Goal: Information Seeking & Learning: Learn about a topic

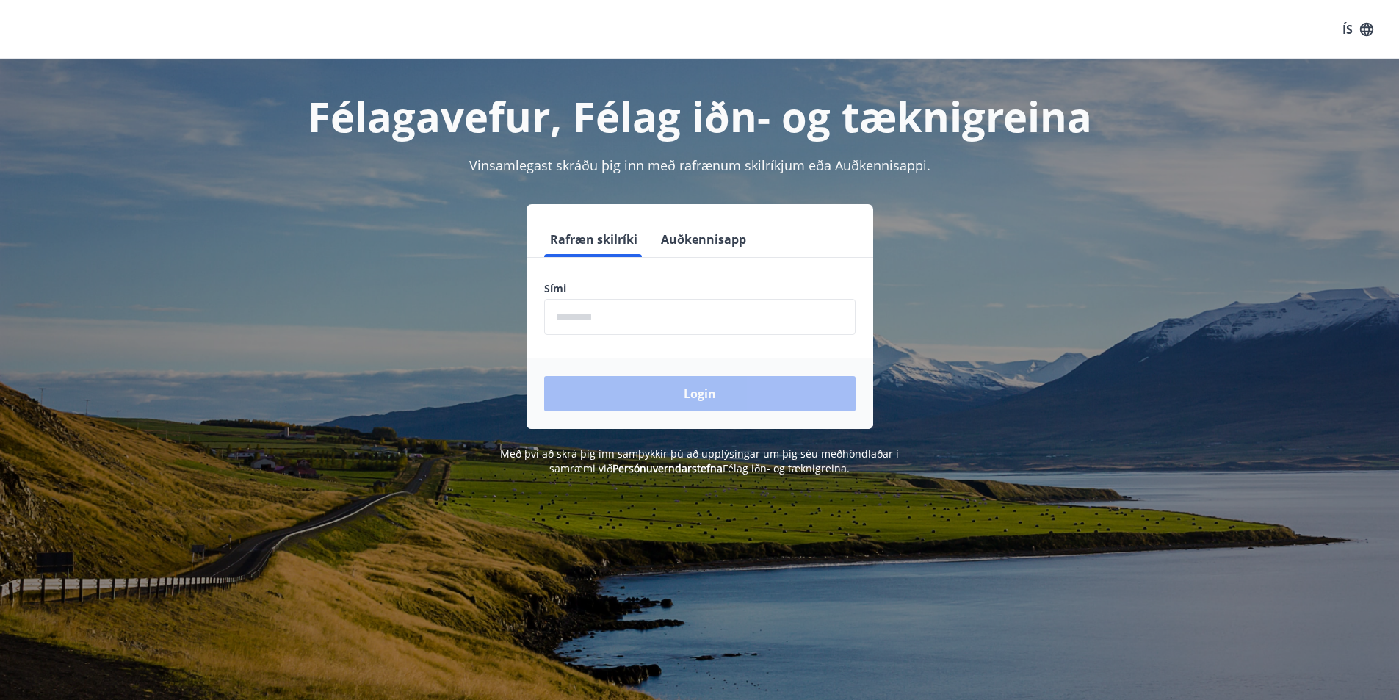
click at [672, 311] on input "phone" at bounding box center [699, 317] width 311 height 36
type input "********"
click at [701, 397] on button "Login" at bounding box center [699, 393] width 311 height 35
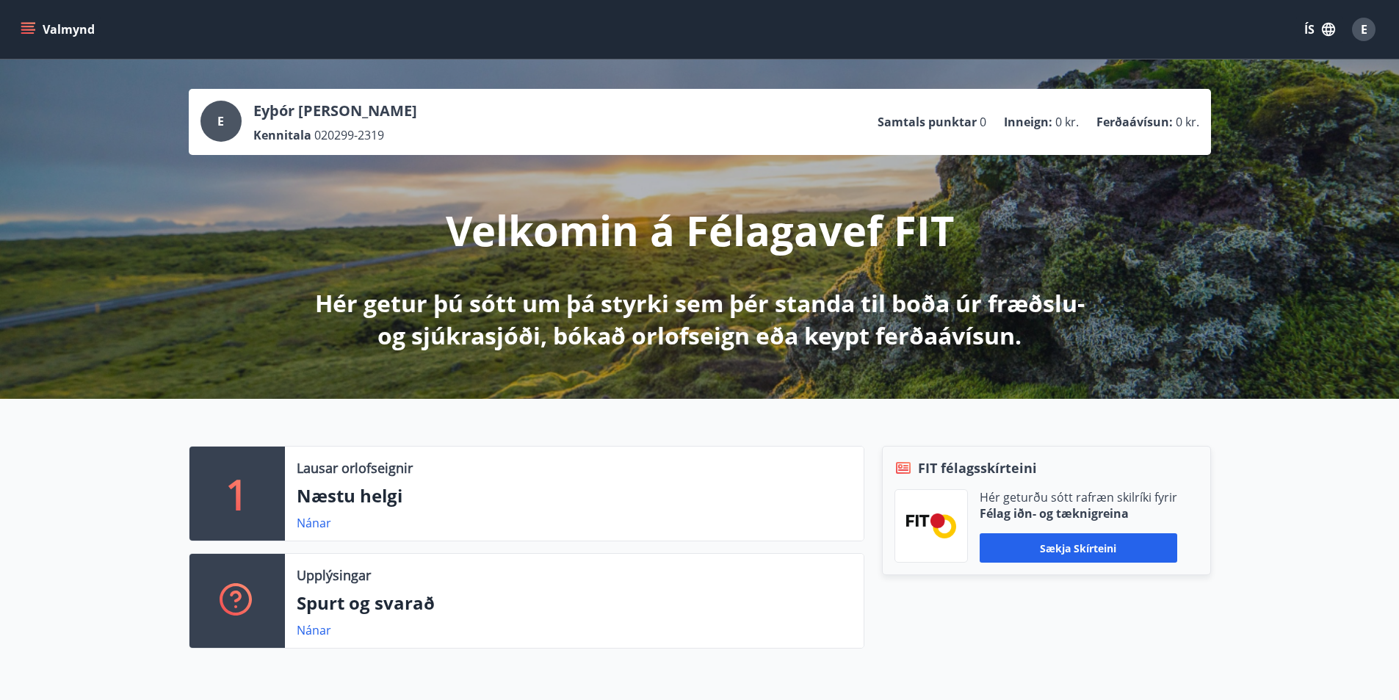
click at [1068, 79] on div "E Eyþór [PERSON_NAME] Kennitala 020299-2319 Samtals punktar 0 Inneign : 0 kr. F…" at bounding box center [699, 228] width 1399 height 339
click at [18, 22] on button "Valmynd" at bounding box center [59, 29] width 83 height 26
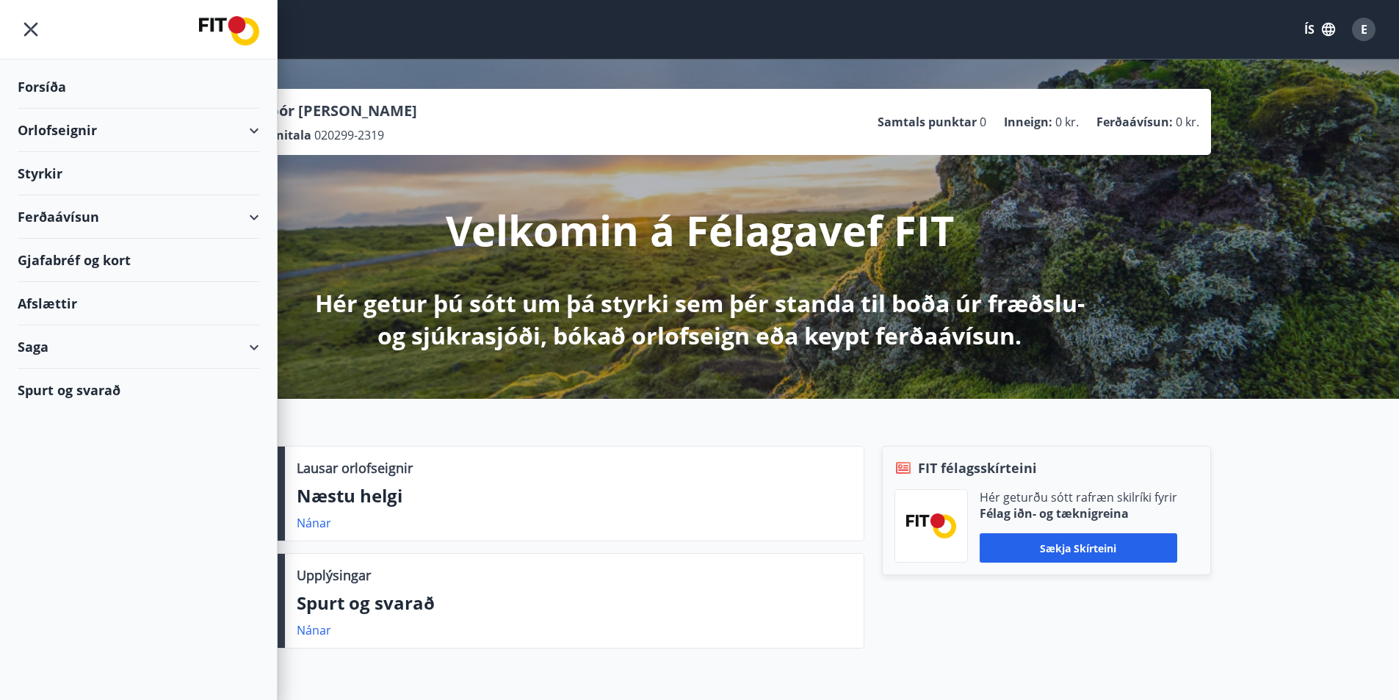
click at [234, 178] on div "Styrkir" at bounding box center [139, 173] width 242 height 43
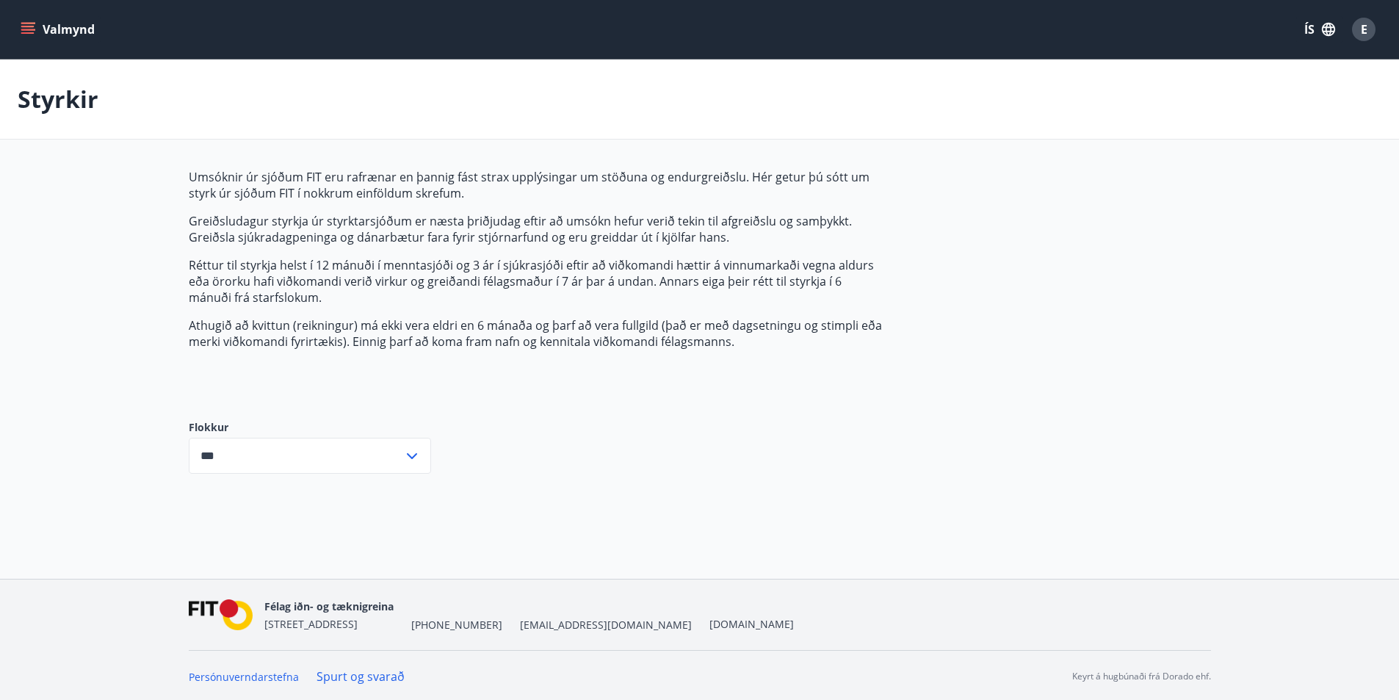
click at [402, 469] on div "*** ​" at bounding box center [310, 456] width 242 height 36
click at [321, 506] on li "Sjúkrasjóður" at bounding box center [309, 513] width 241 height 26
click at [364, 455] on input "**********" at bounding box center [296, 456] width 214 height 36
click at [329, 529] on li "Fræðslusjóður" at bounding box center [309, 539] width 241 height 26
type input "**********"
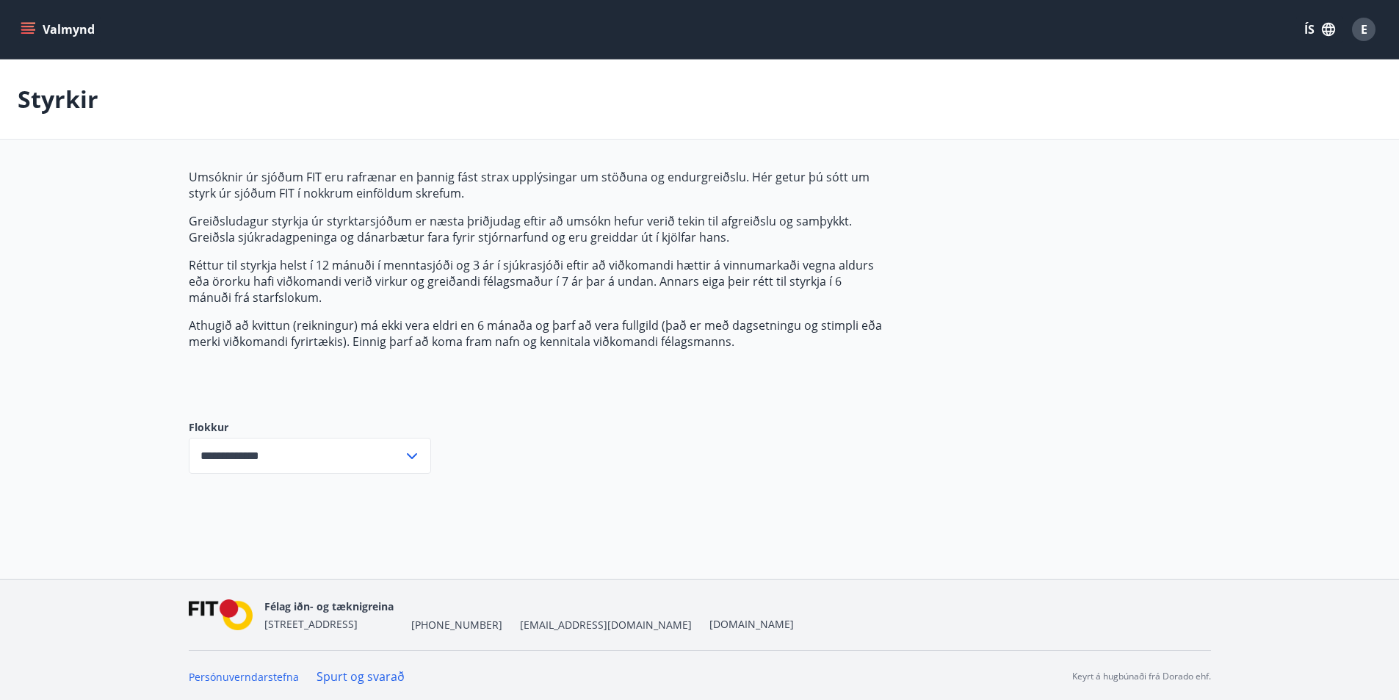
click at [94, 90] on p "Styrkir" at bounding box center [58, 99] width 81 height 32
click at [1377, 27] on div "Valmynd ÍS E" at bounding box center [699, 29] width 1399 height 59
click at [1369, 33] on div "E" at bounding box center [1363, 29] width 23 height 23
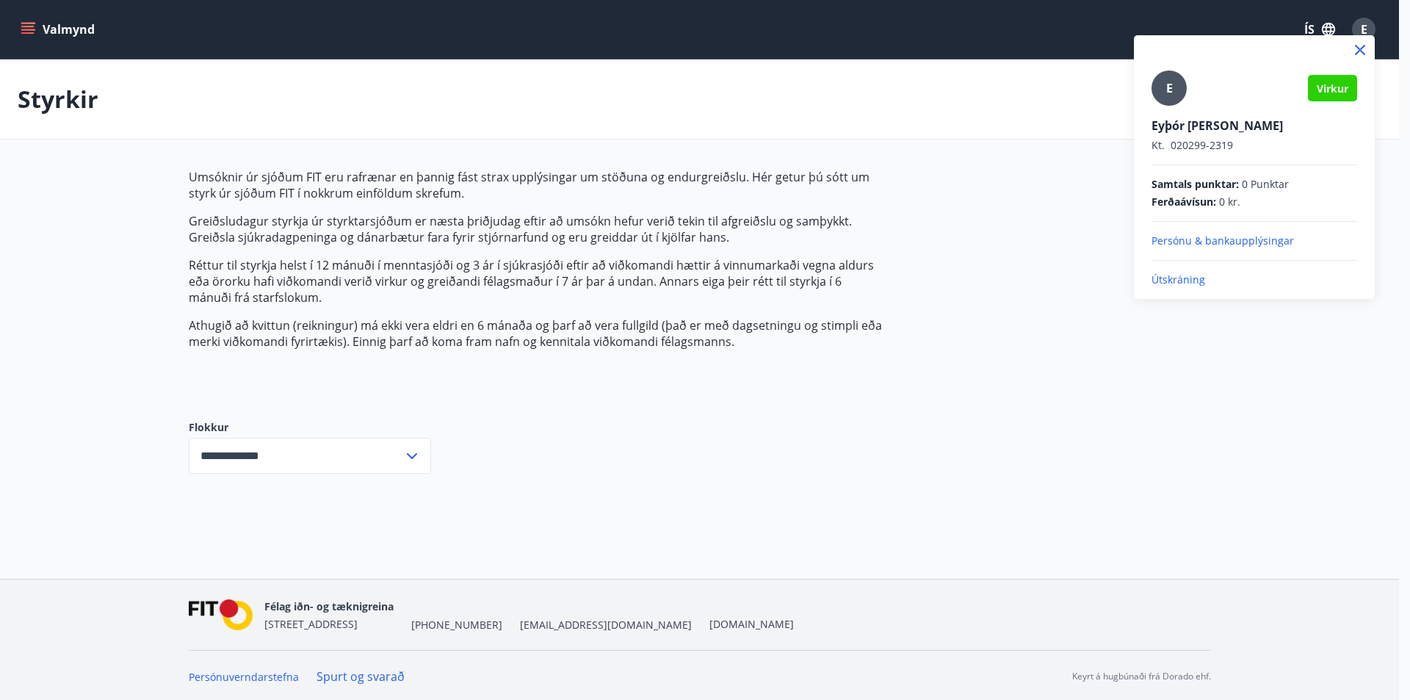
click at [1322, 84] on span "Virkur" at bounding box center [1333, 89] width 32 height 14
click at [1198, 107] on div "E Virkur Eyþór [PERSON_NAME] Kt. 020299-2319 Samtals punktar : 0 Punktar Ferðaá…" at bounding box center [1254, 178] width 206 height 217
click at [1192, 140] on p "Kt. 020299-2319" at bounding box center [1254, 145] width 206 height 15
click at [1201, 198] on span "Ferðaávísun :" at bounding box center [1183, 202] width 65 height 15
click at [1248, 247] on p "Persónu & bankaupplýsingar" at bounding box center [1254, 241] width 206 height 15
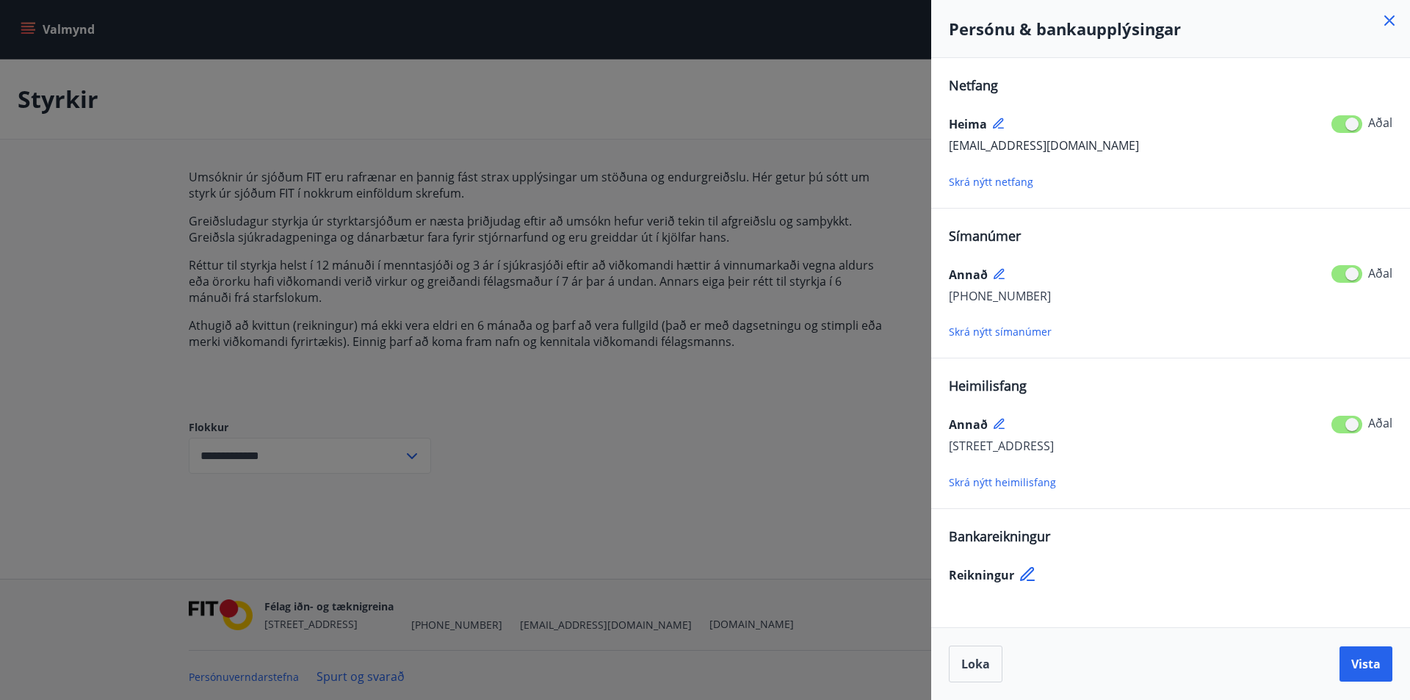
click at [507, 120] on div at bounding box center [705, 350] width 1410 height 700
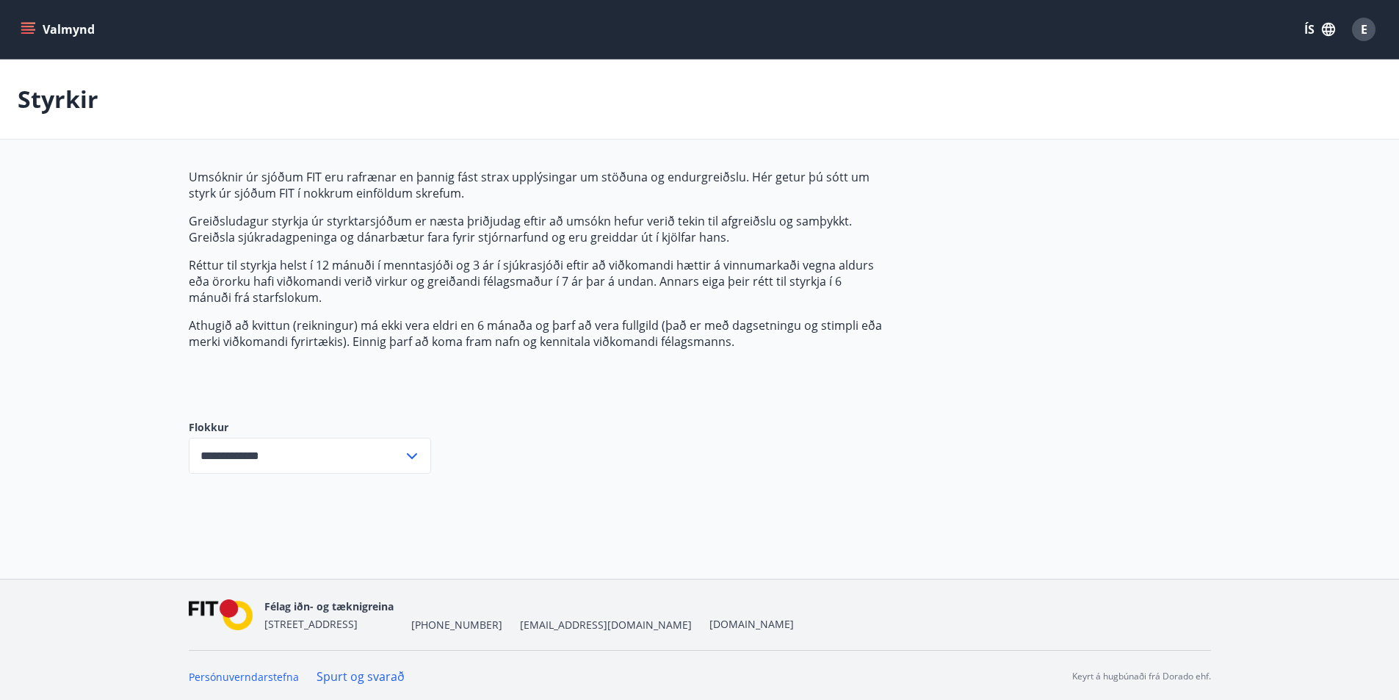
click at [50, 31] on button "Valmynd" at bounding box center [59, 29] width 83 height 26
click at [336, 77] on div "Styrkir" at bounding box center [699, 99] width 1399 height 80
click at [74, 86] on p "Styrkir" at bounding box center [58, 99] width 81 height 32
click at [23, 23] on icon "menu" at bounding box center [29, 23] width 16 height 1
click at [328, 55] on div "Valmynd ÍS E" at bounding box center [699, 29] width 1399 height 59
